Goal: Transaction & Acquisition: Purchase product/service

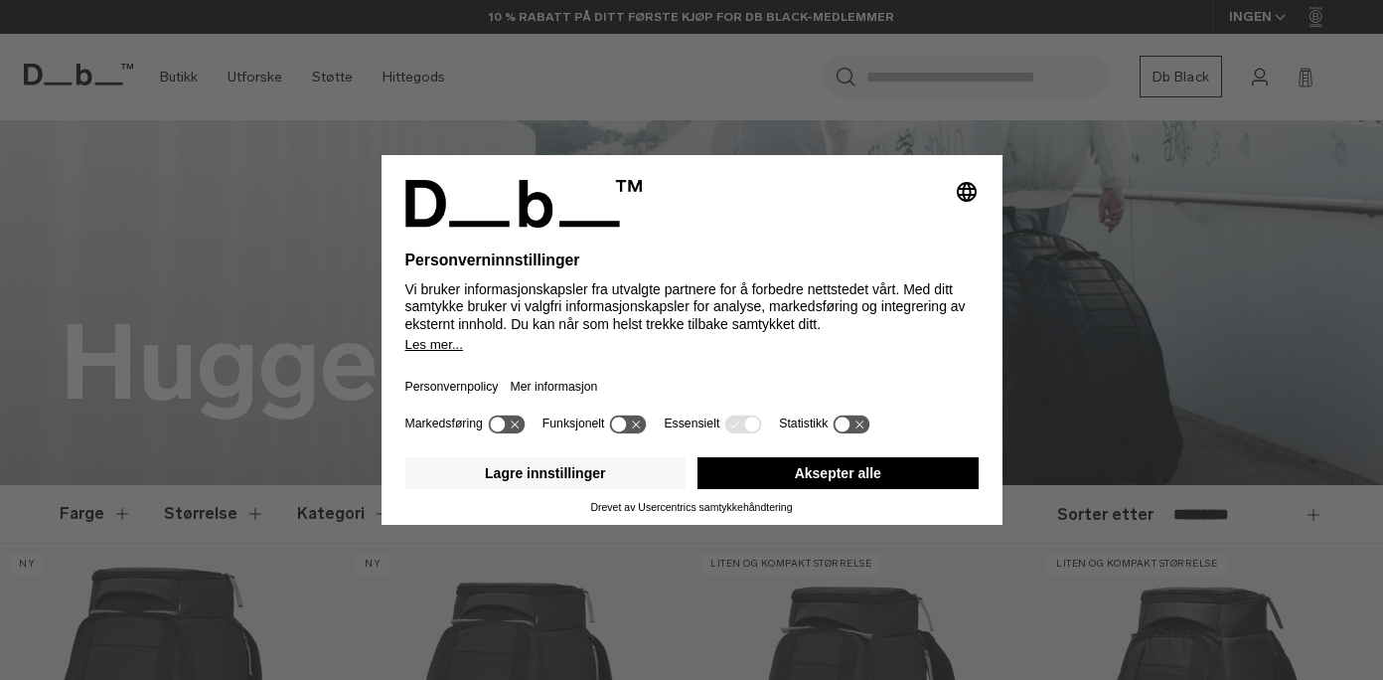
click at [761, 472] on button "Aksepter alle" at bounding box center [838, 473] width 281 height 32
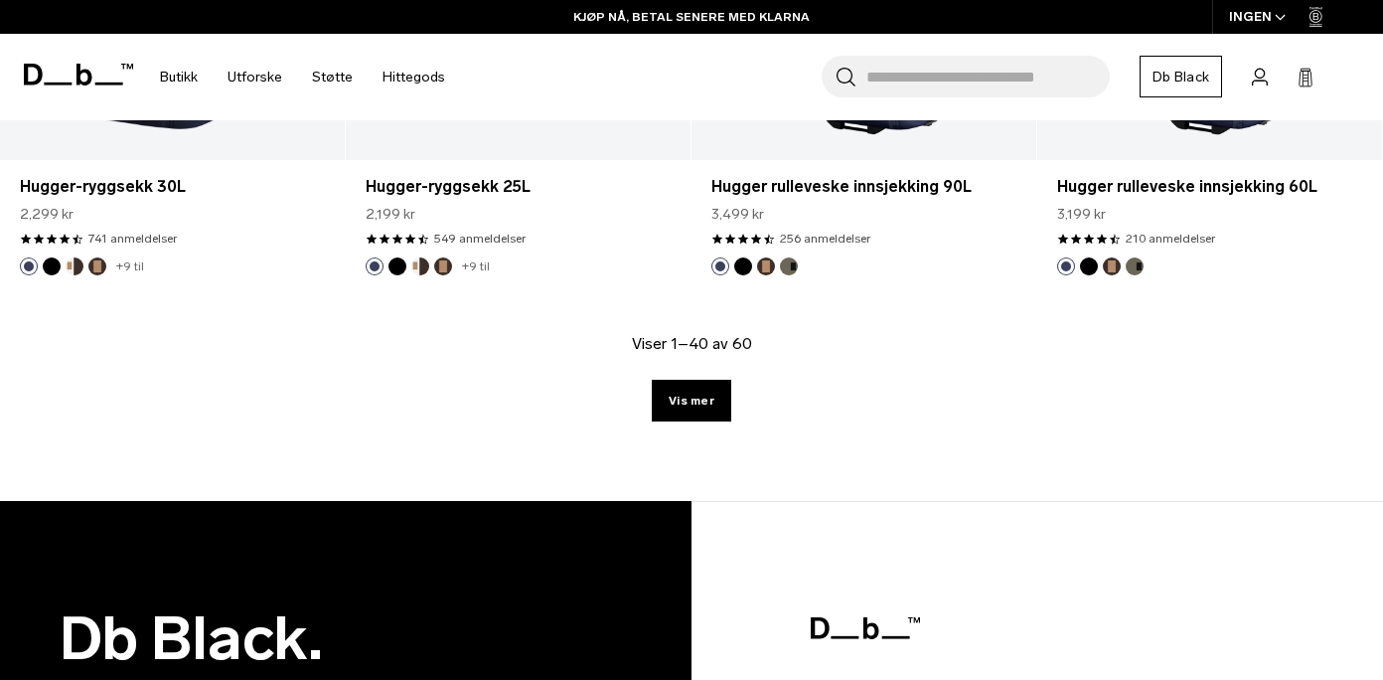
scroll to position [5859, 0]
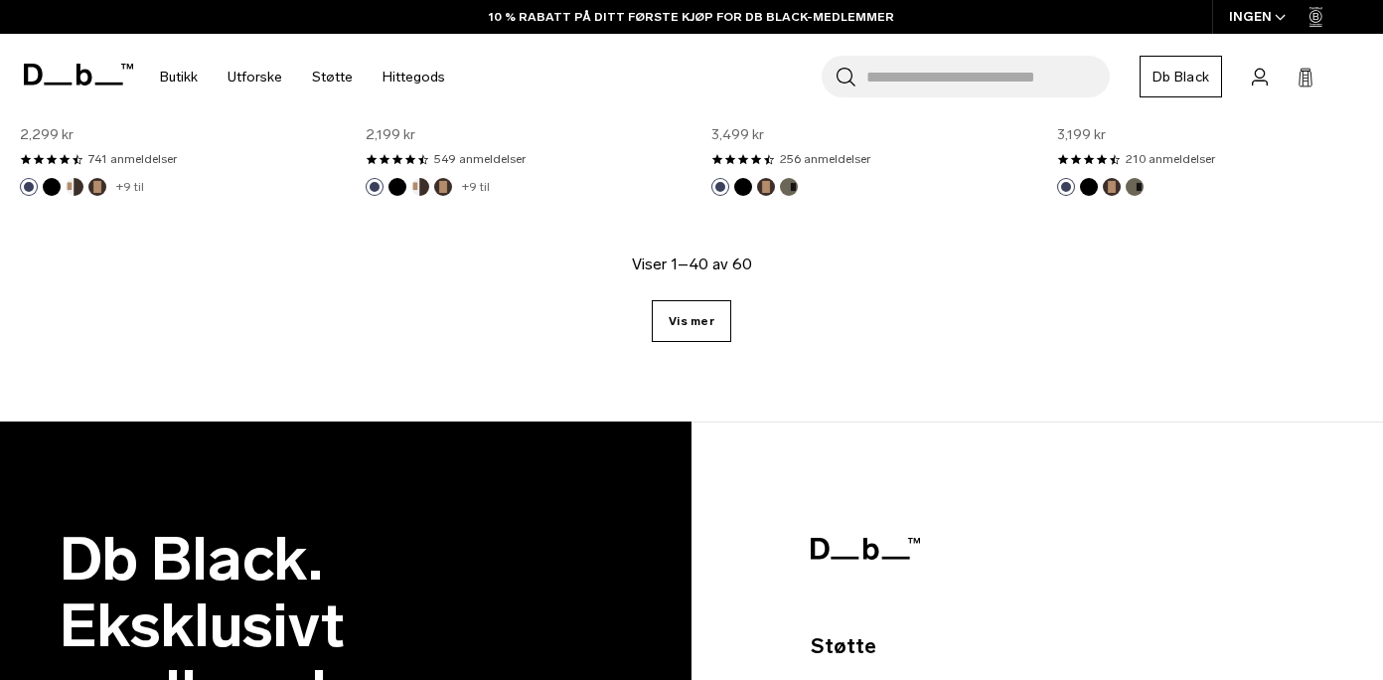
click at [680, 327] on font "Vis mer" at bounding box center [692, 321] width 46 height 14
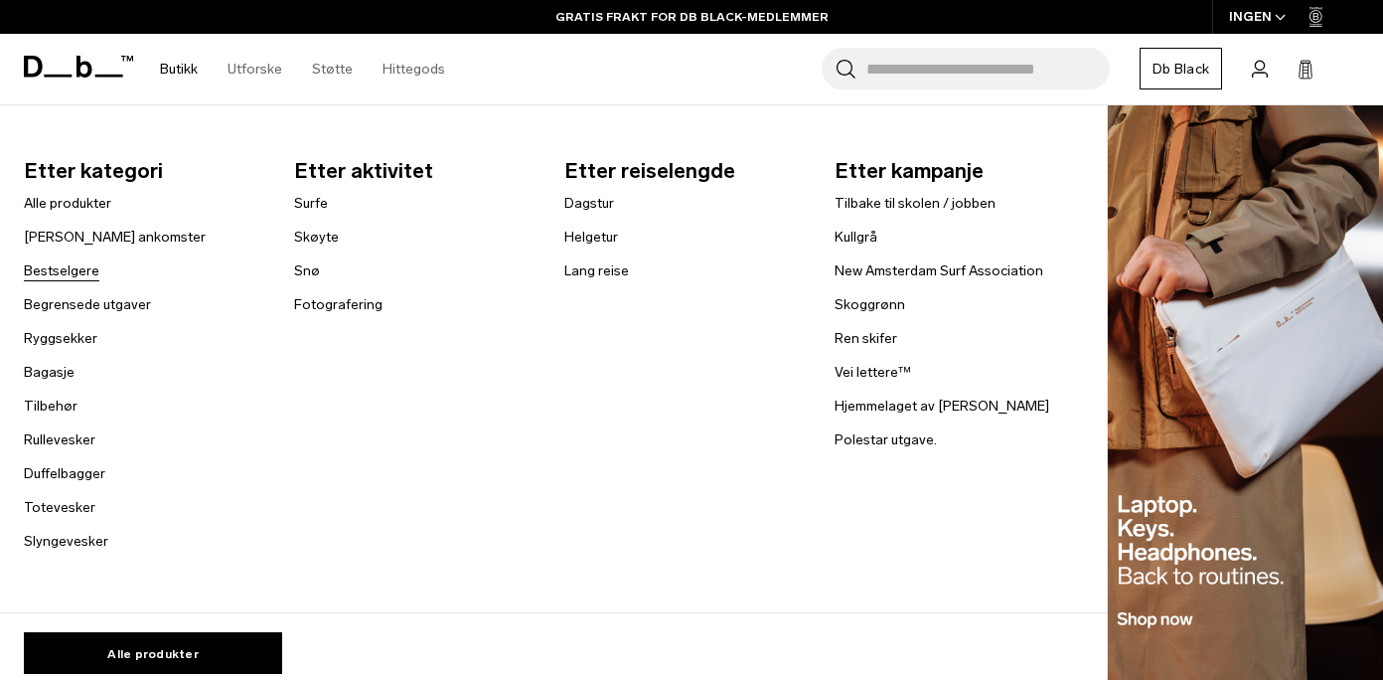
click at [68, 272] on font "Bestselgere" at bounding box center [62, 270] width 76 height 17
